Goal: Task Accomplishment & Management: Complete application form

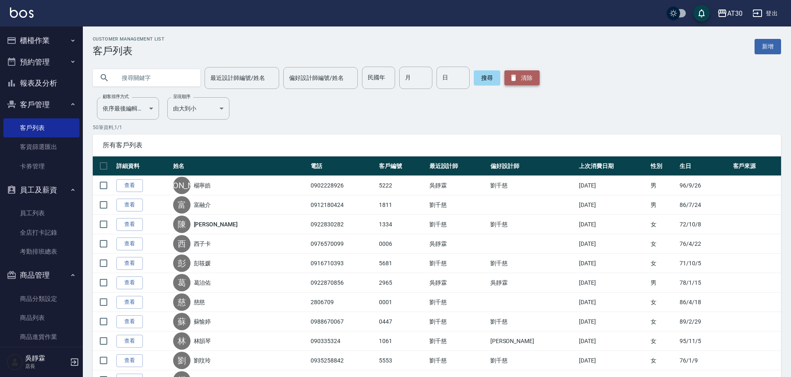
click at [521, 81] on button "清除" at bounding box center [522, 77] width 35 height 15
click at [378, 85] on input "民國年" at bounding box center [378, 78] width 33 height 22
type input "89"
type input "09"
click at [51, 43] on button "櫃檯作業" at bounding box center [41, 41] width 76 height 22
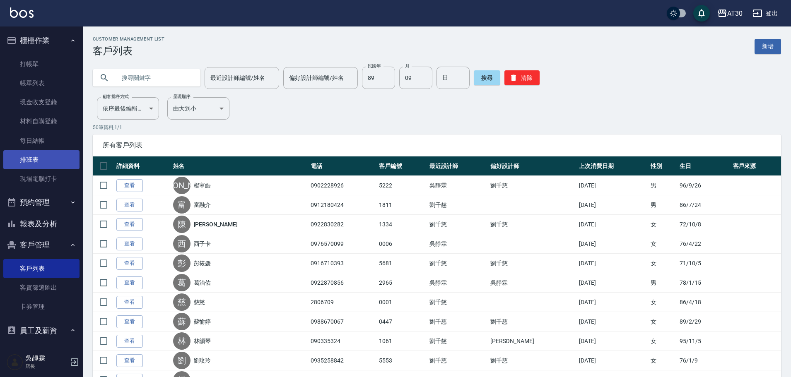
click at [56, 168] on link "排班表" at bounding box center [41, 159] width 76 height 19
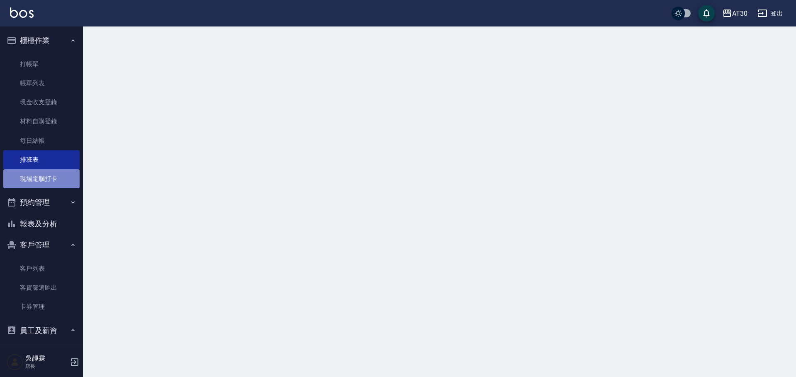
click at [50, 184] on link "現場電腦打卡" at bounding box center [41, 178] width 76 height 19
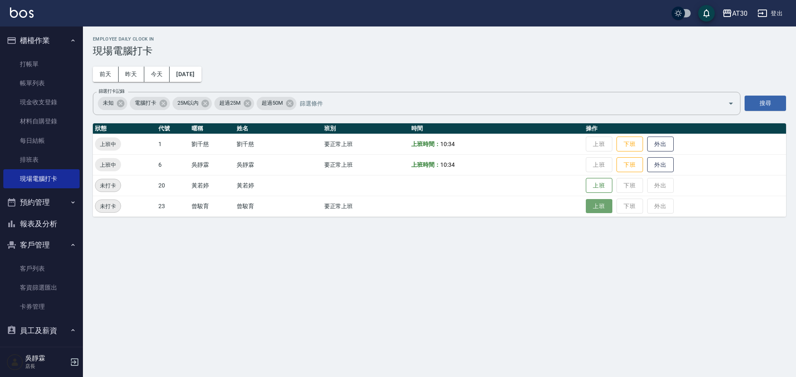
click at [595, 207] on button "上班" at bounding box center [598, 206] width 27 height 15
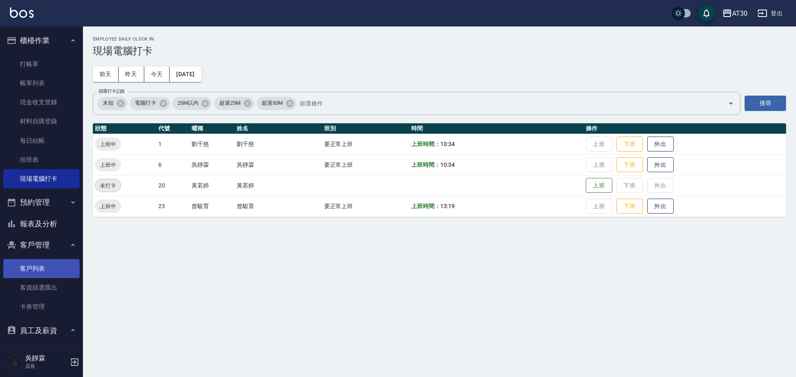
click at [36, 271] on link "客戶列表" at bounding box center [41, 268] width 76 height 19
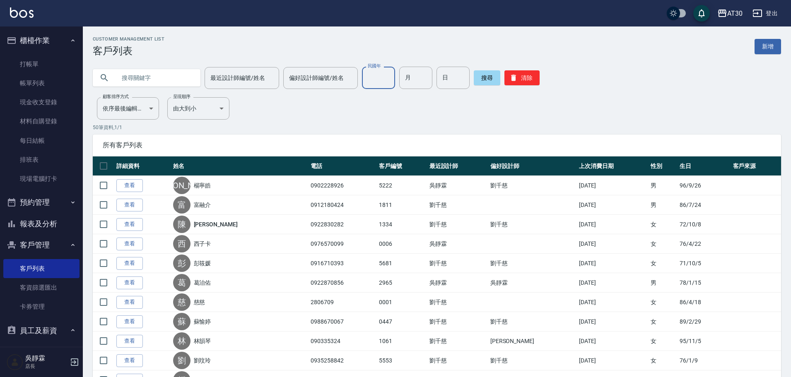
click at [389, 87] on input "民國年" at bounding box center [378, 78] width 33 height 22
type input "77"
type input "06"
type input "10"
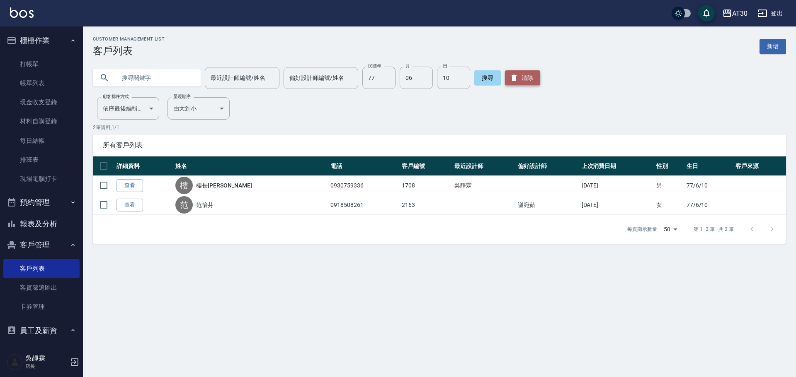
click at [517, 82] on button "清除" at bounding box center [522, 77] width 35 height 15
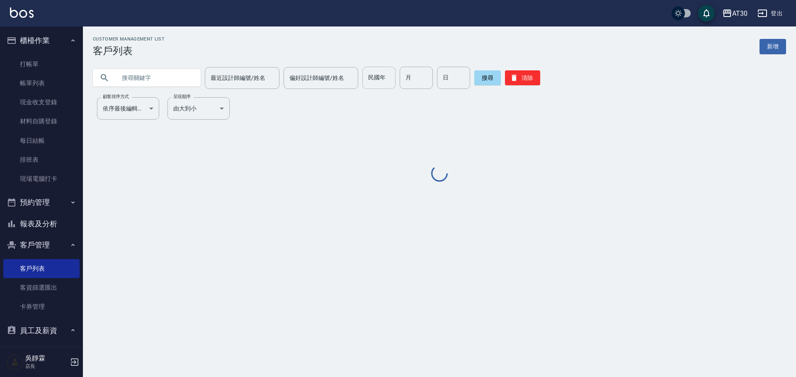
click at [373, 80] on input "民國年" at bounding box center [378, 78] width 33 height 22
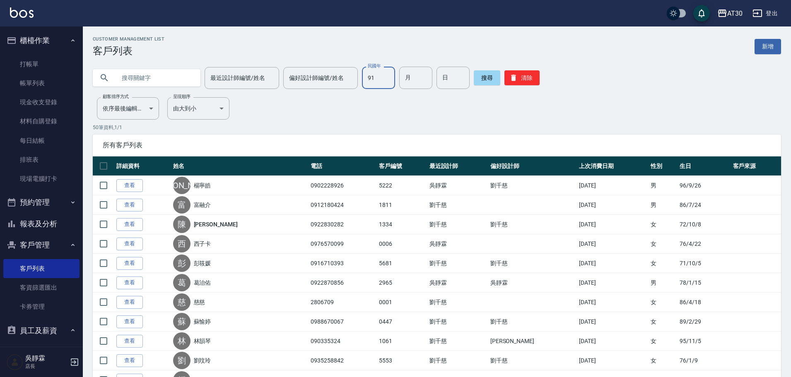
type input "91"
type input "04"
type input "22"
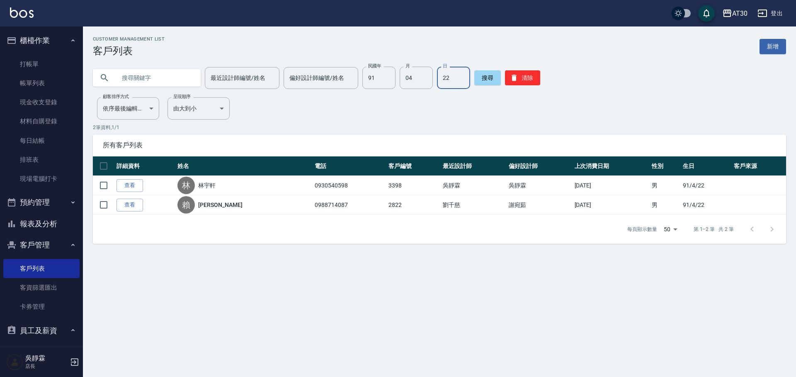
click at [48, 54] on ul "打帳單 帳單列表 現金收支登錄 材料自購登錄 每日結帳 排班表 現場電腦打卡" at bounding box center [41, 121] width 76 height 141
click at [46, 65] on link "打帳單" at bounding box center [41, 64] width 76 height 19
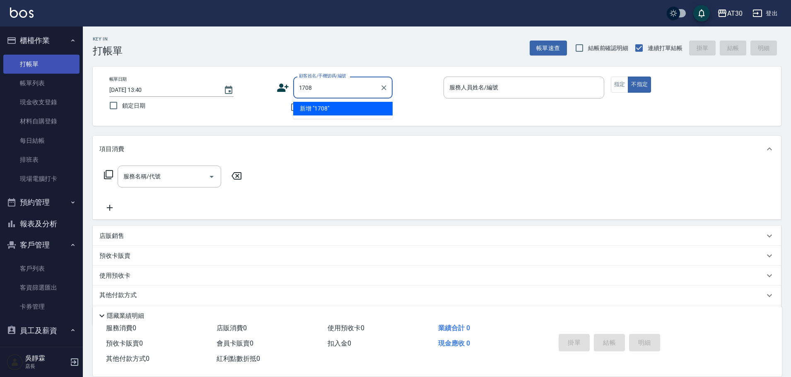
type input "1708"
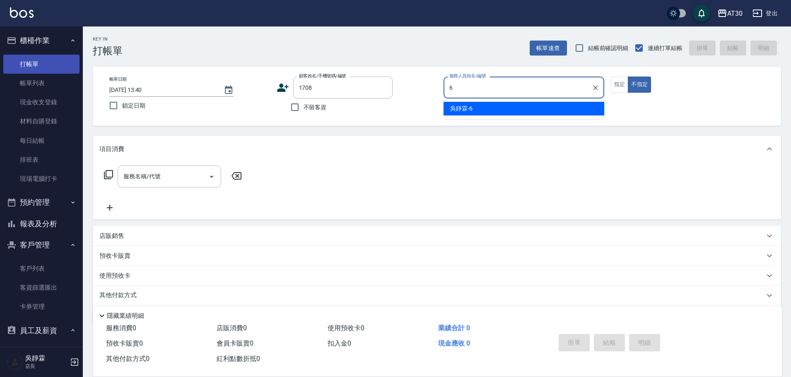
type input "吳靜霖-6"
type button "false"
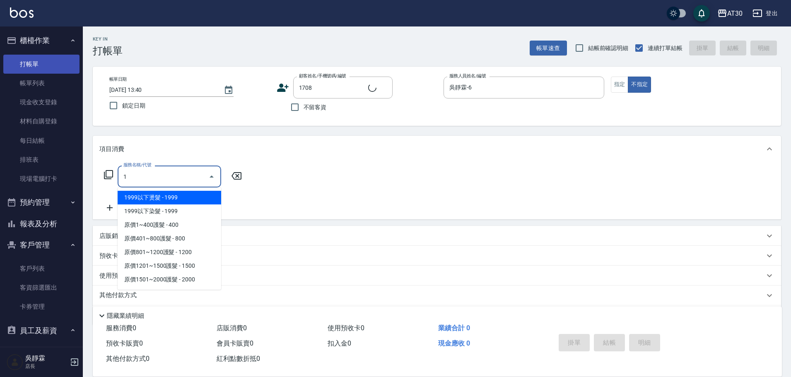
type input "12"
type input "樓長樺/0930759336/1708"
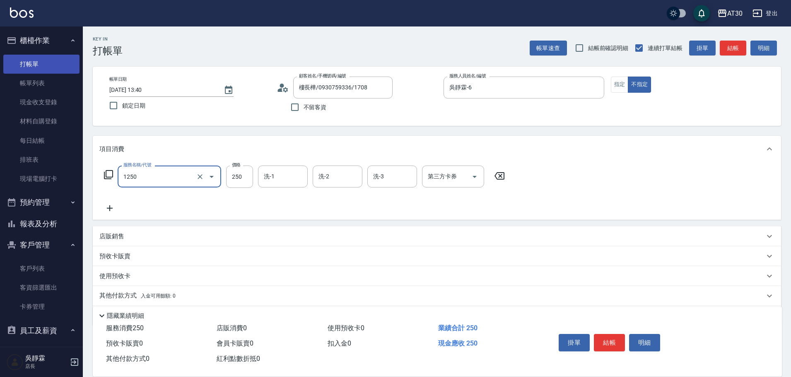
type input "洗髮250(1250)"
type input "吳靜霖-6"
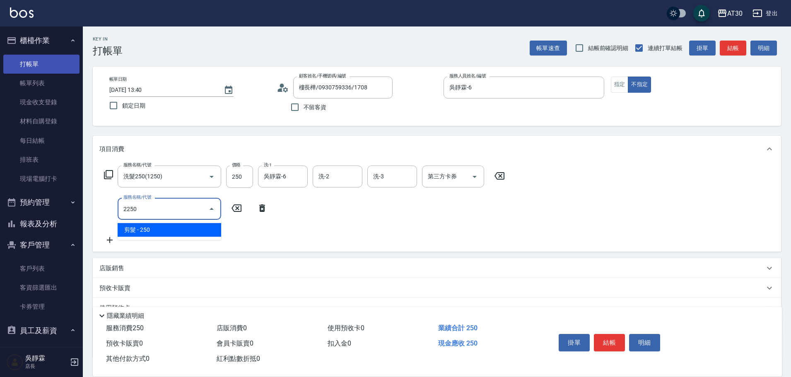
type input "剪髮(2250)"
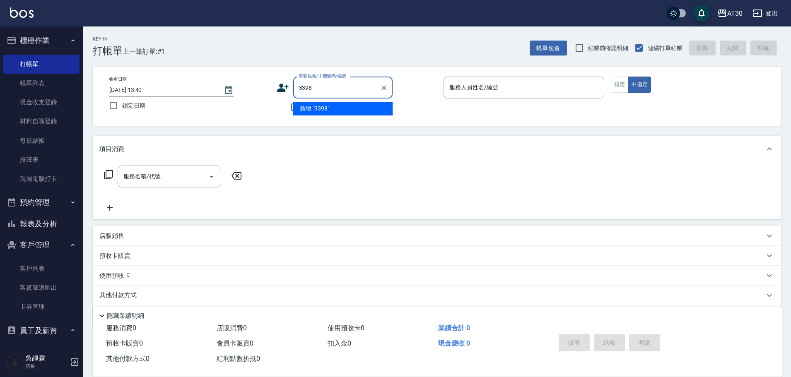
type input "3398"
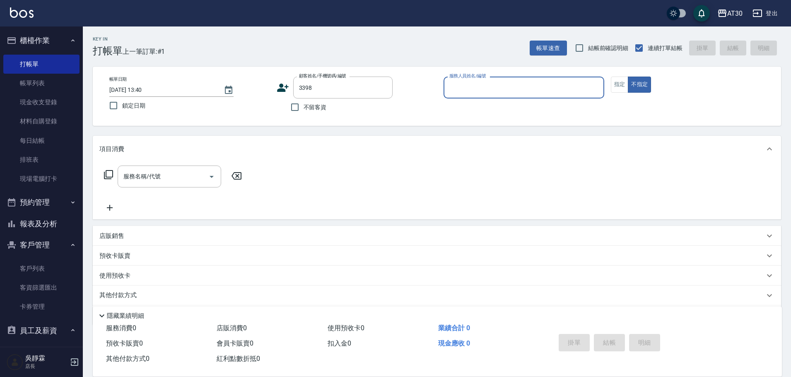
type input "6"
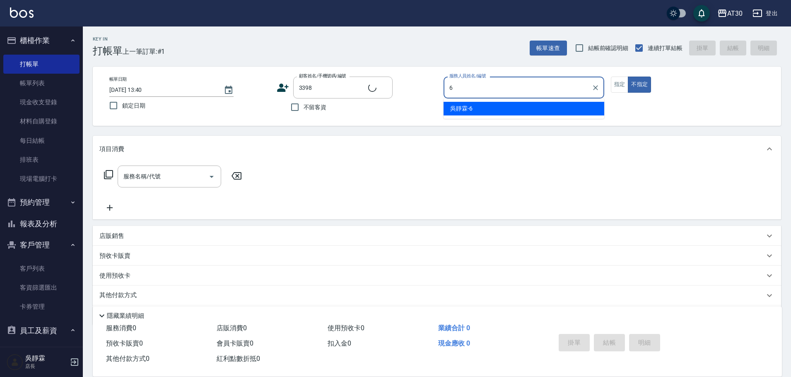
type input "林宇軒/0930540598/3398"
type input "吳靜霖-6"
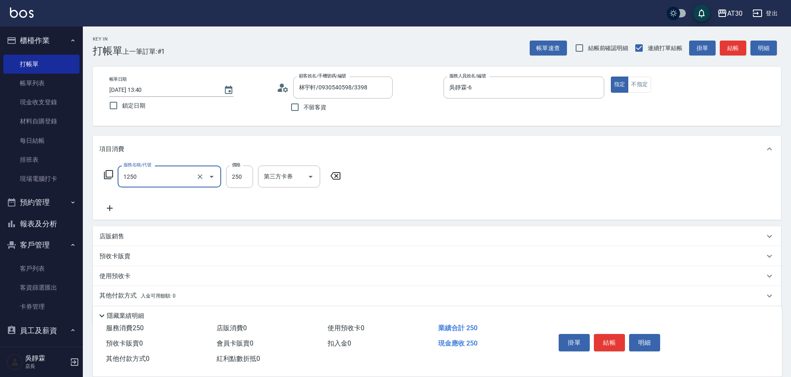
type input "洗髮250(1250)"
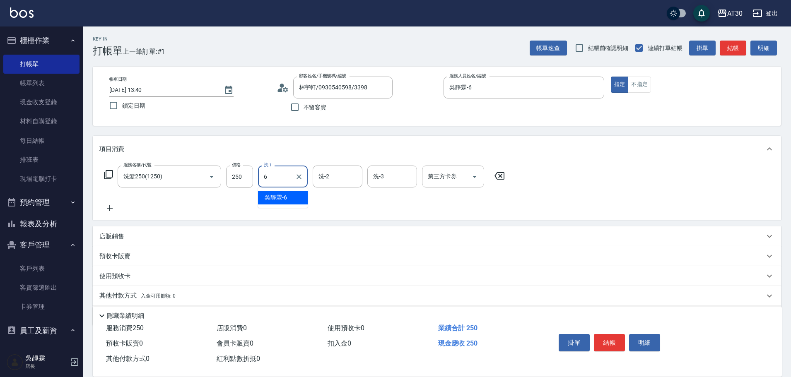
type input "吳靜霖-6"
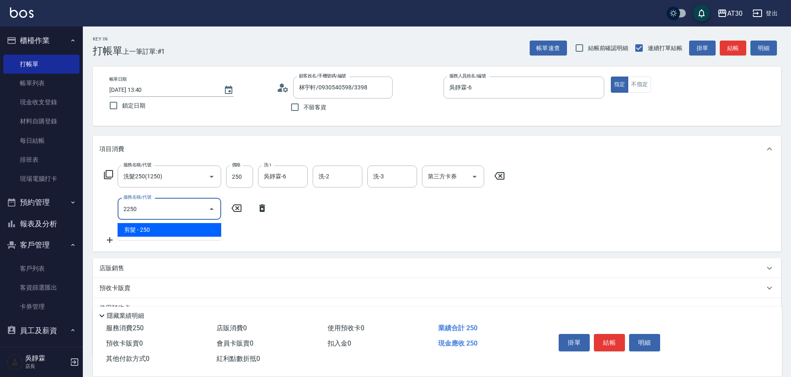
type input "剪髮(2250)"
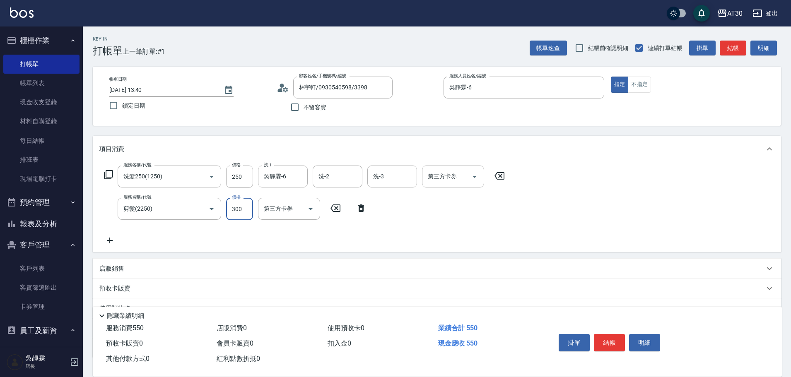
type input "300"
